Goal: Go to known website: Access a specific website the user already knows

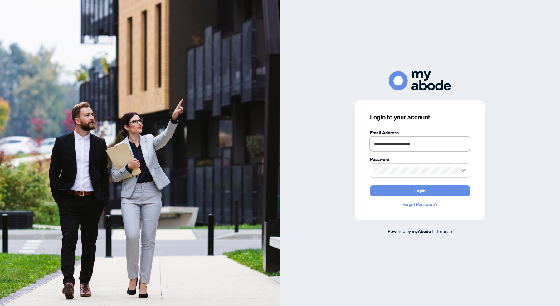
click at [449, 143] on input "**********" at bounding box center [420, 144] width 100 height 14
click at [444, 142] on input "**********" at bounding box center [420, 144] width 100 height 14
type input "**********"
click at [391, 189] on button "Login" at bounding box center [420, 190] width 100 height 11
